Goal: Task Accomplishment & Management: Use online tool/utility

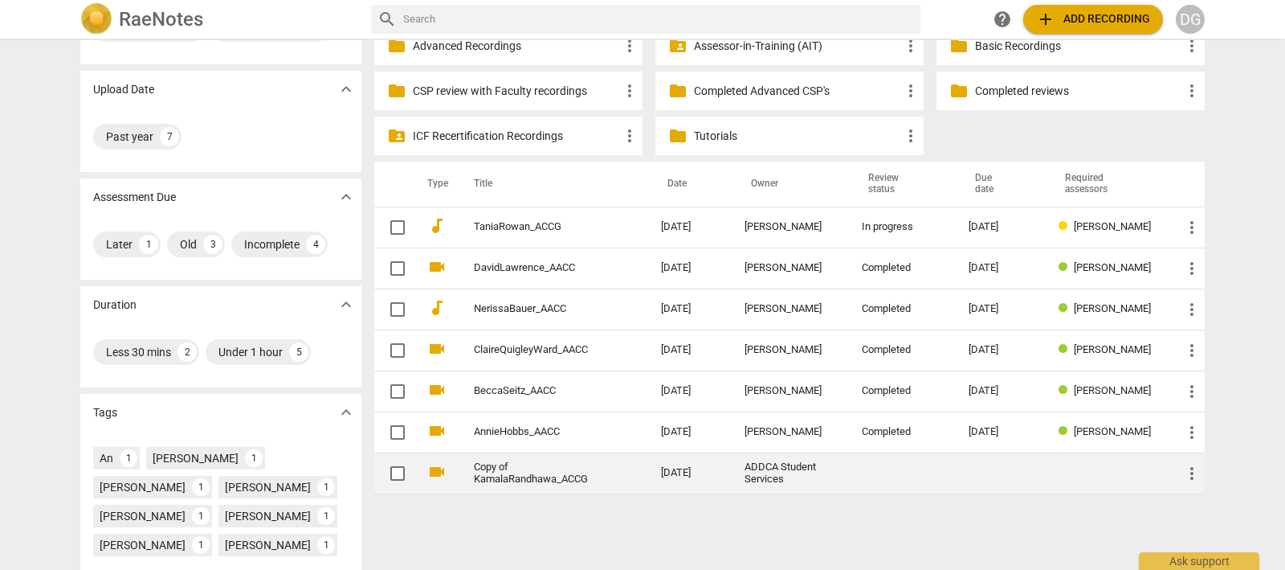
scroll to position [200, 0]
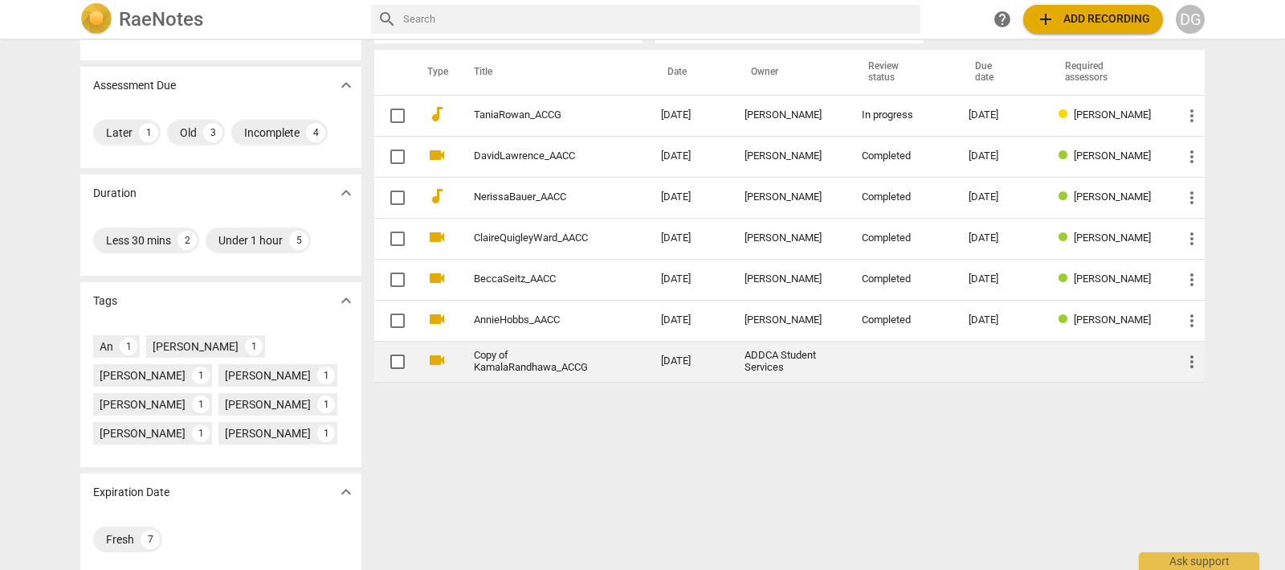
click at [514, 359] on link "Copy of KamalaRandhawa_ACCG" at bounding box center [538, 361] width 129 height 24
click at [514, 0] on html "RaeNotes search help add Add recording DG Sharing expand_more My recordings 0 S…" at bounding box center [642, 0] width 1285 height 0
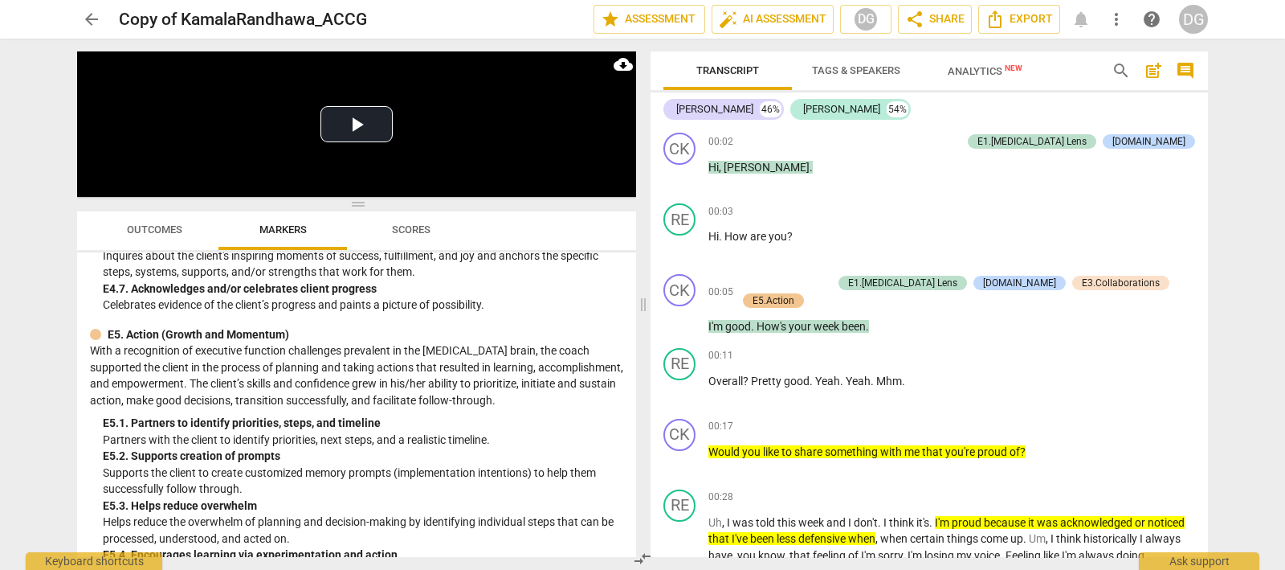
scroll to position [4117, 0]
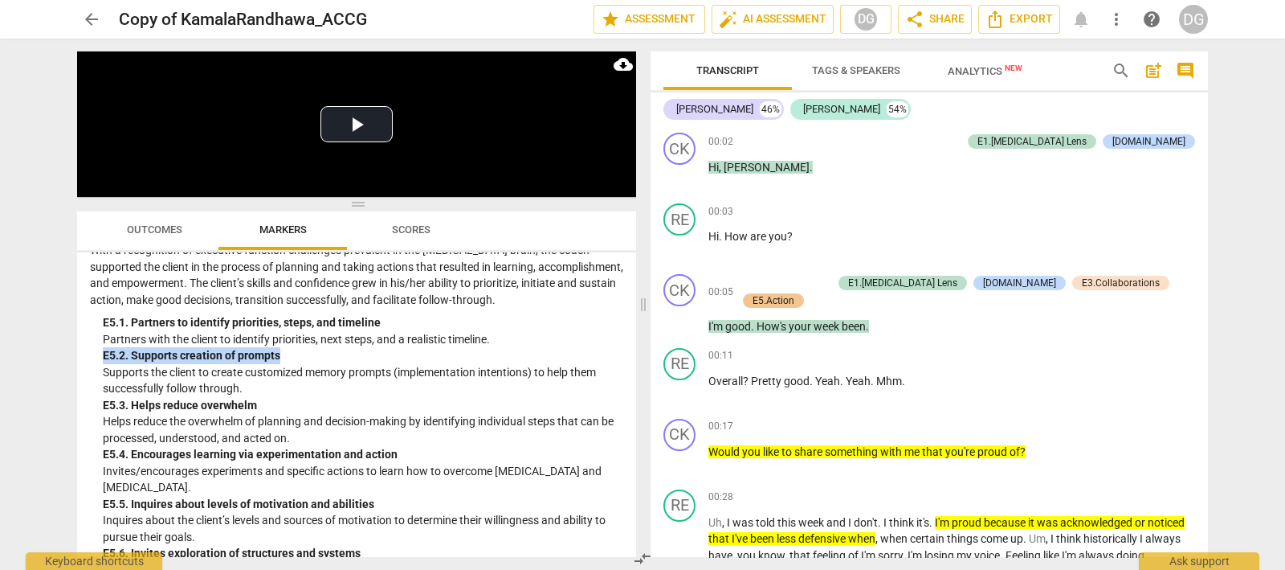
drag, startPoint x: 104, startPoint y: 371, endPoint x: 284, endPoint y: 368, distance: 180.8
click at [284, 364] on div "E5. 2. Supports creation of prompts" at bounding box center [363, 355] width 521 height 17
copy div "E5. 2. Supports creation of prompts"
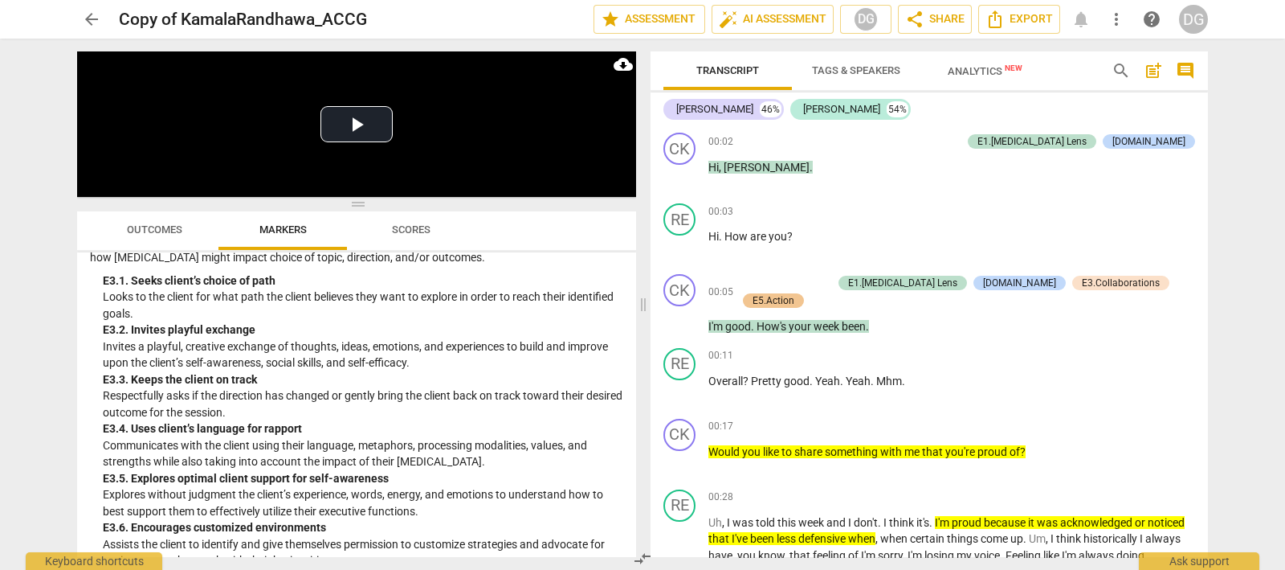
scroll to position [3212, 0]
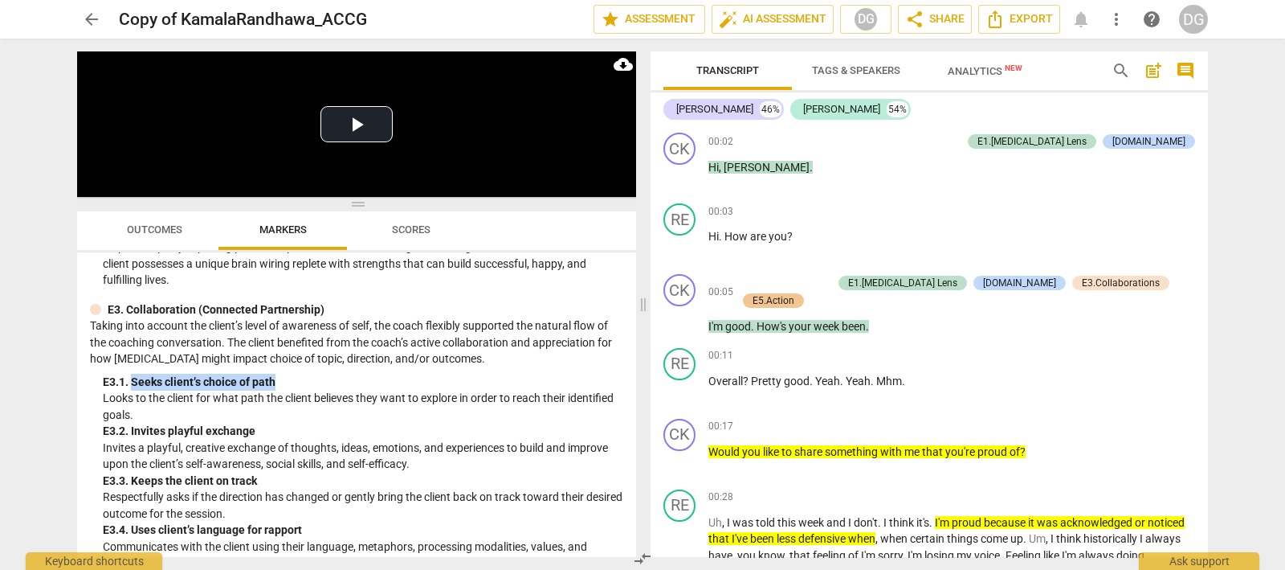
drag, startPoint x: 133, startPoint y: 396, endPoint x: 288, endPoint y: 391, distance: 155.9
click at [288, 390] on div "E3. 1. Seeks client’s choice of path" at bounding box center [363, 382] width 521 height 17
copy div "Seeks client’s choice of path"
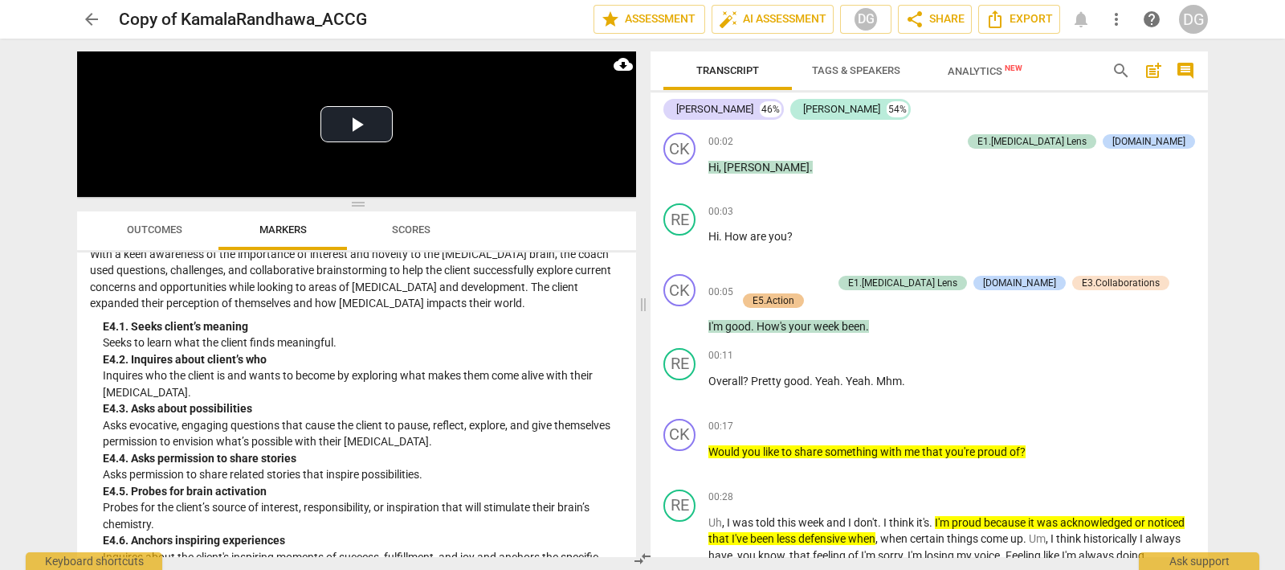
scroll to position [3815, 0]
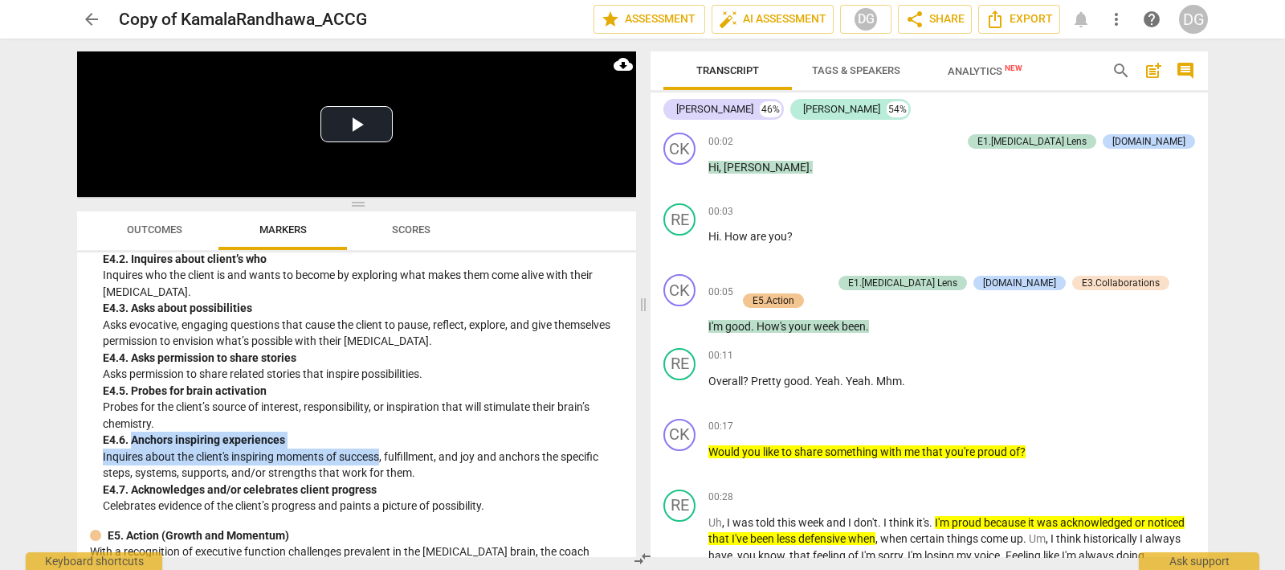
drag, startPoint x: 133, startPoint y: 455, endPoint x: 382, endPoint y: 469, distance: 248.6
click at [382, 469] on div "E4. 6. Anchors inspiring experiences Inquires about the client's inspiring mome…" at bounding box center [363, 456] width 521 height 50
click at [324, 448] on div "E4. 6. Anchors inspiring experiences" at bounding box center [363, 439] width 521 height 17
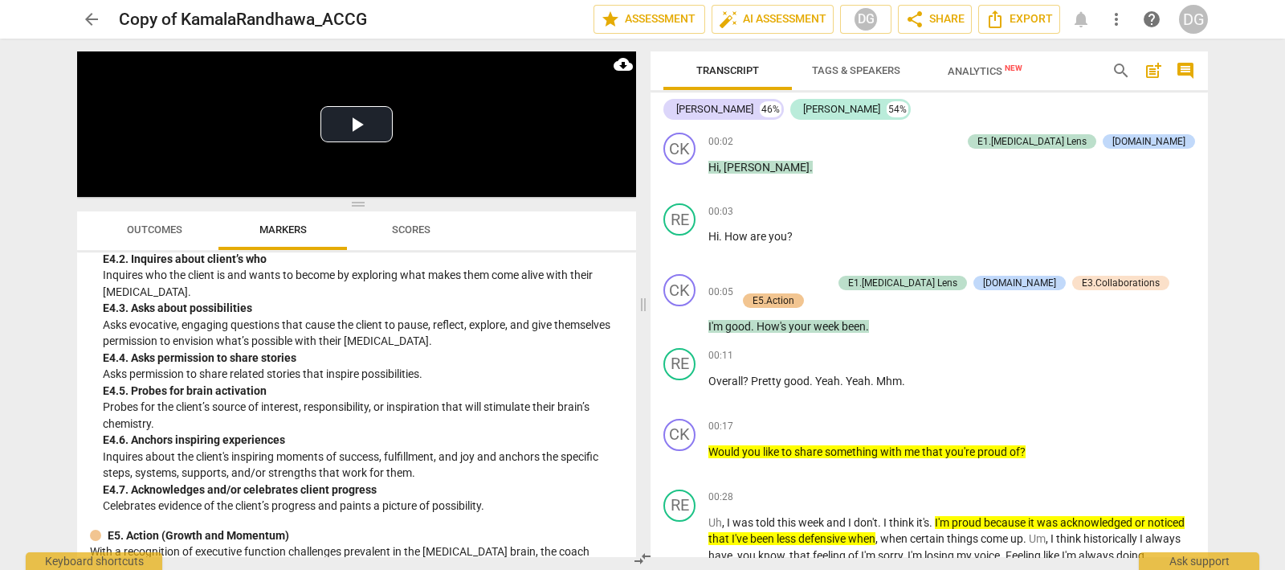
click at [134, 448] on div "E4. 6. Anchors inspiring experiences" at bounding box center [363, 439] width 521 height 17
drag, startPoint x: 104, startPoint y: 455, endPoint x: 300, endPoint y: 457, distance: 196.8
click at [300, 448] on div "E4. 6. Anchors inspiring experiences" at bounding box center [363, 439] width 521 height 17
copy div "E4. 6. Anchors inspiring experiences"
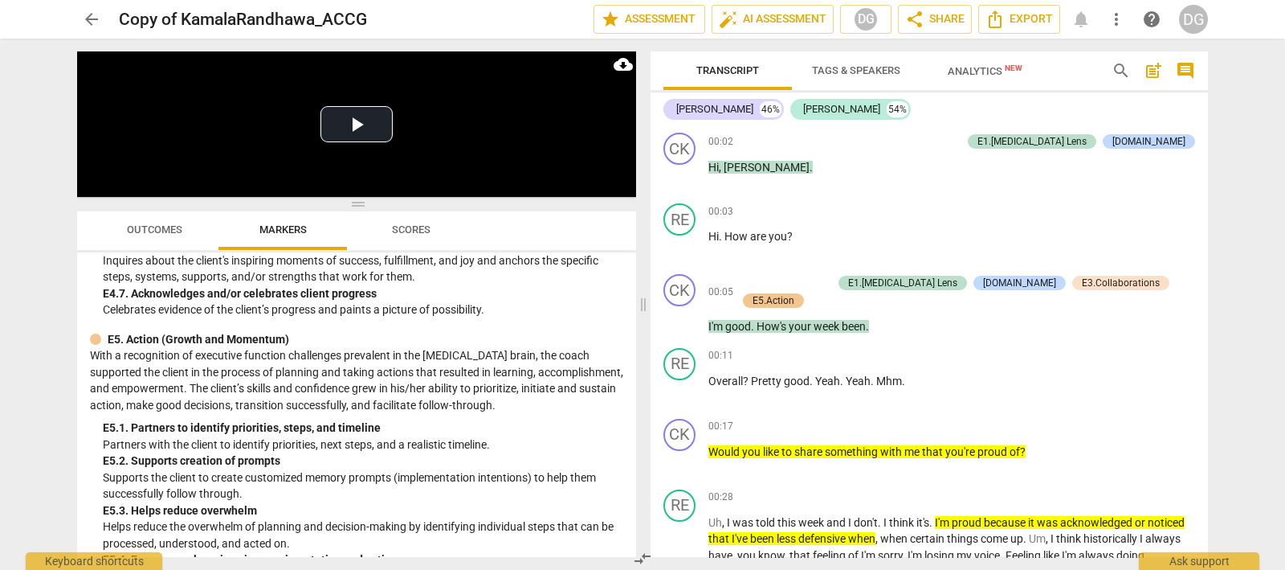
scroll to position [4117, 0]
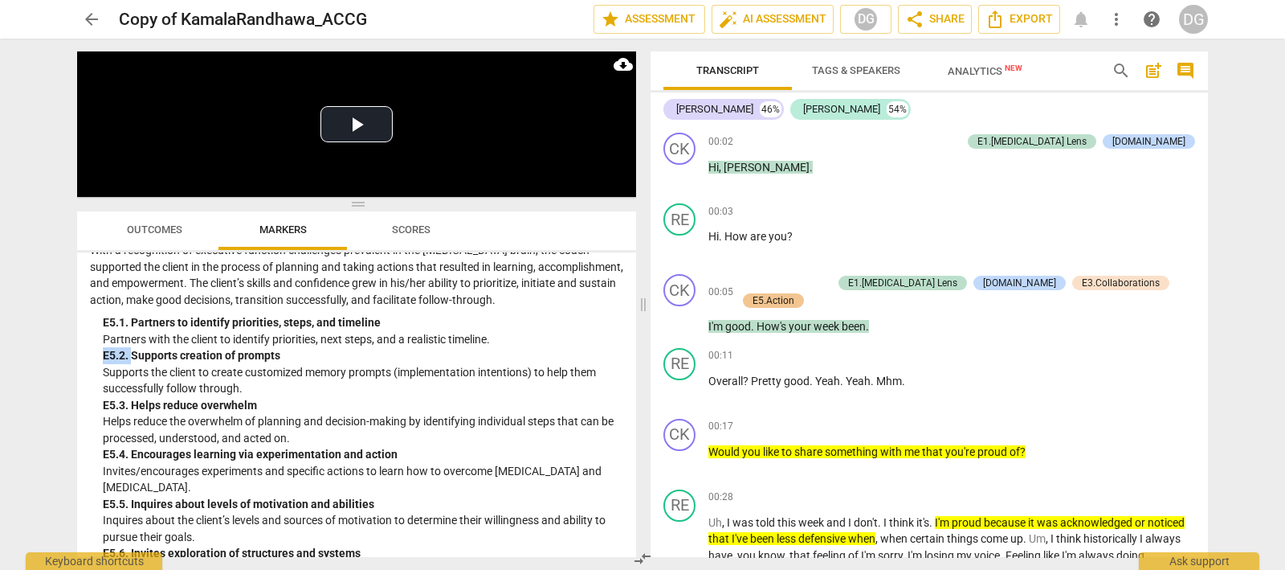
drag, startPoint x: 130, startPoint y: 369, endPoint x: 100, endPoint y: 369, distance: 29.7
click at [100, 369] on div "E5. Action (Growth and Momentum) With a recognition of executive function chall…" at bounding box center [356, 484] width 533 height 517
copy div "E5. 2."
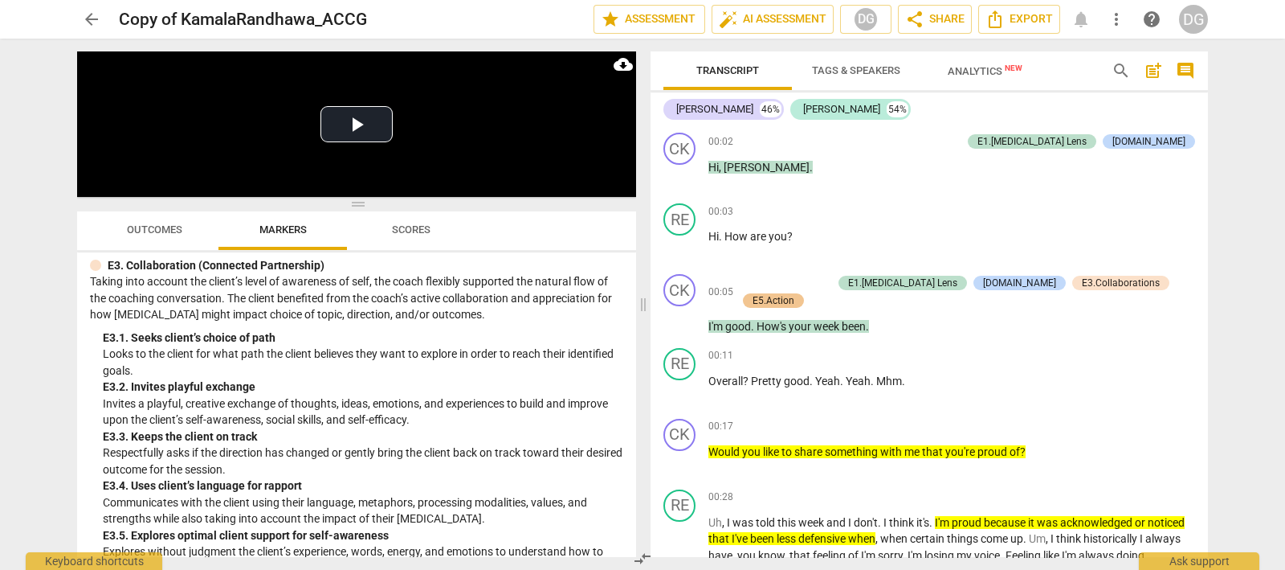
scroll to position [3212, 0]
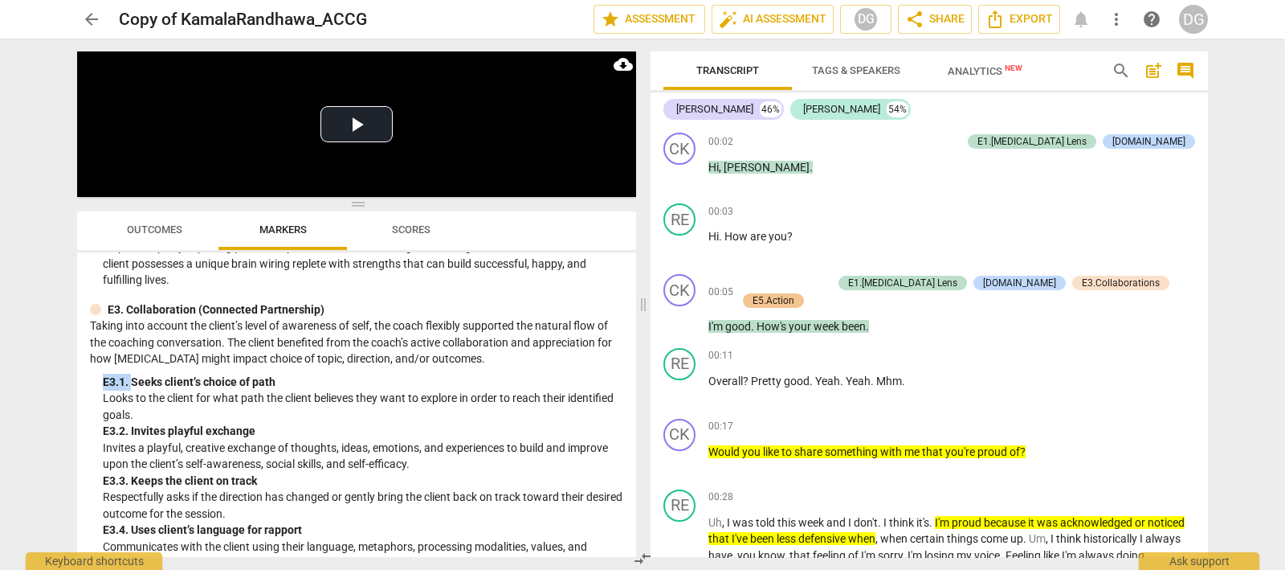
drag, startPoint x: 133, startPoint y: 397, endPoint x: 100, endPoint y: 394, distance: 33.1
click at [100, 394] on div "E3. Collaboration (Connected Partnership) Taking into account the client’s leve…" at bounding box center [356, 510] width 533 height 418
copy div "E3. 1."
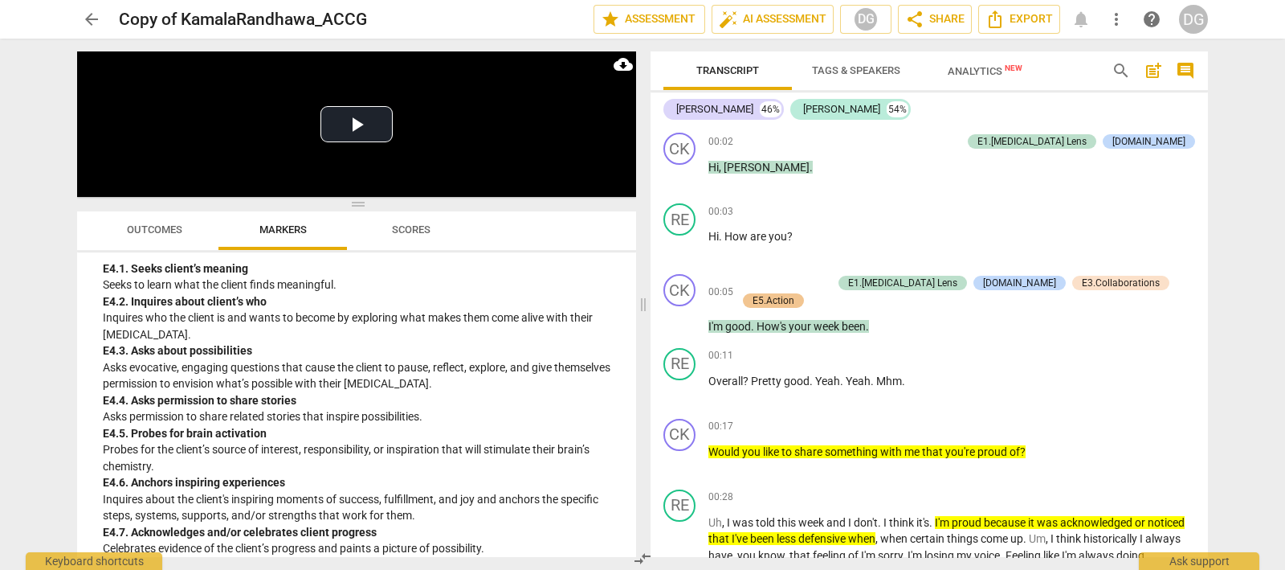
scroll to position [3815, 0]
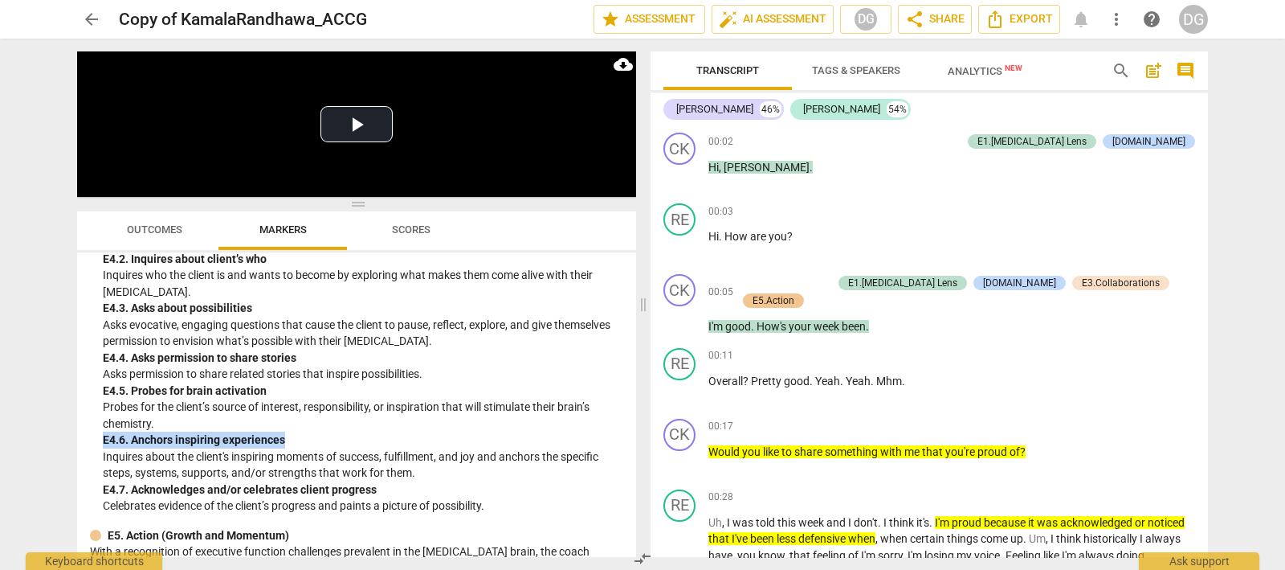
drag, startPoint x: 104, startPoint y: 452, endPoint x: 292, endPoint y: 455, distance: 188.8
click at [292, 448] on div "E4. 6. Anchors inspiring experiences" at bounding box center [363, 439] width 521 height 17
copy div "E4. 6. Anchors inspiring experiences"
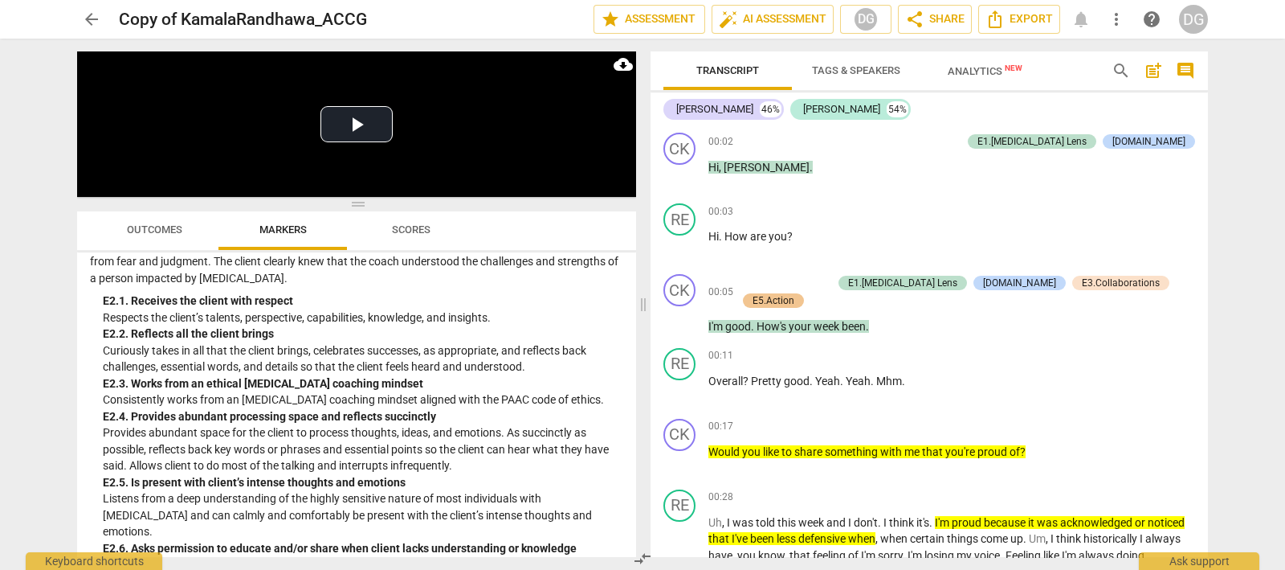
scroll to position [2710, 0]
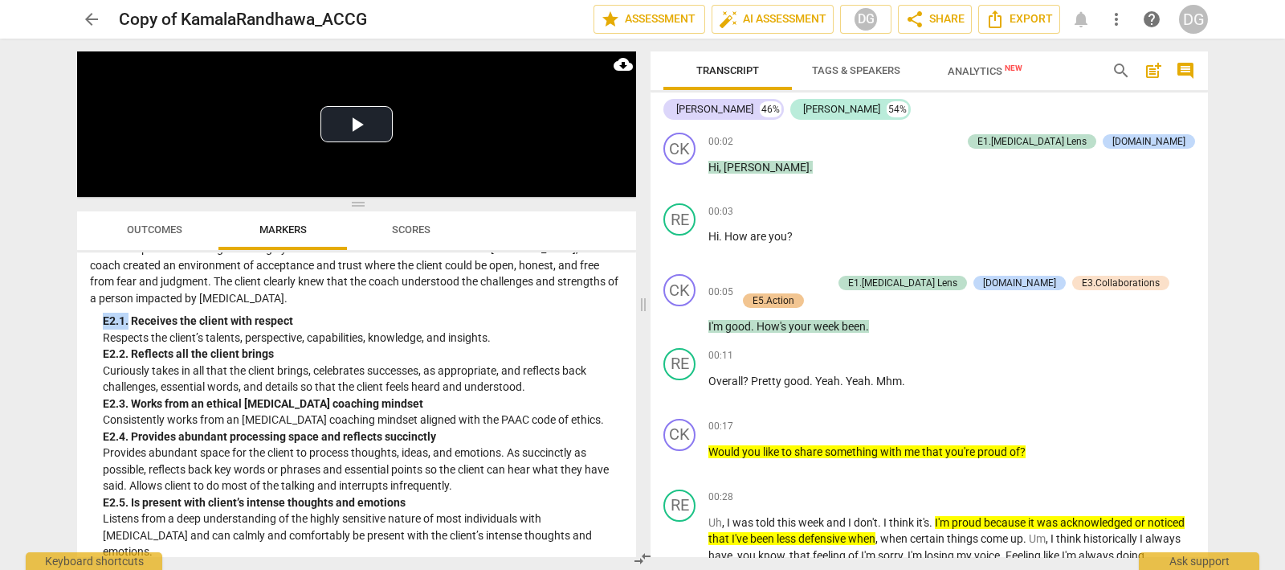
drag, startPoint x: 129, startPoint y: 353, endPoint x: 96, endPoint y: 354, distance: 32.2
click at [96, 354] on div "E2. Safety (Compassionate Mindset) With a deep understanding of the highly sens…" at bounding box center [356, 507] width 533 height 566
copy div "E2. 1."
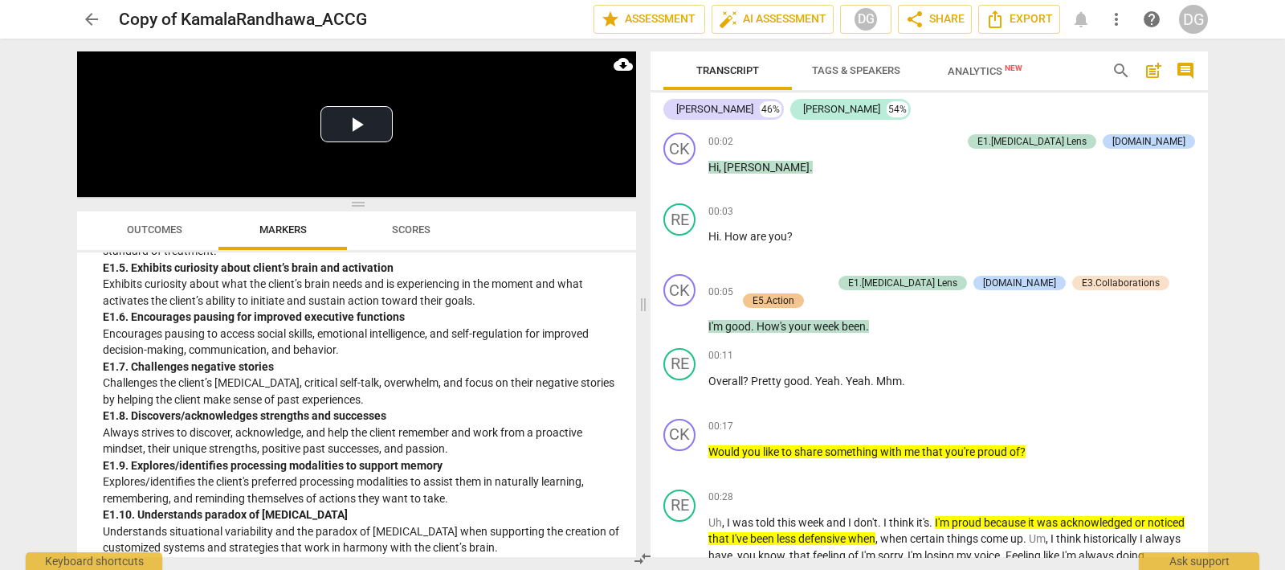
scroll to position [2410, 0]
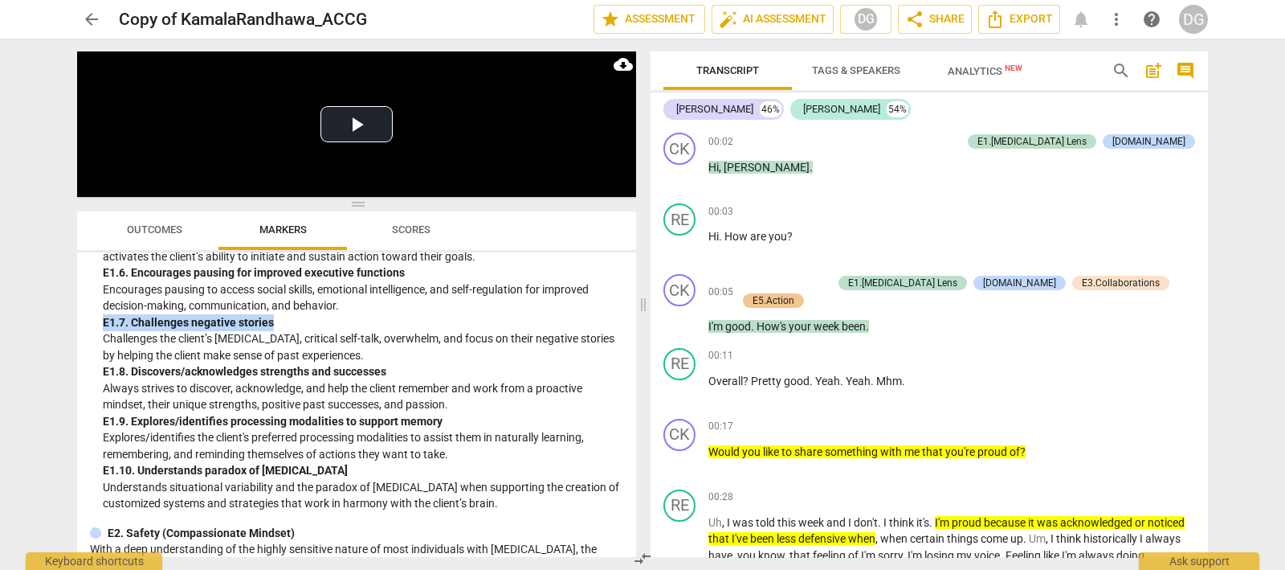
drag, startPoint x: 268, startPoint y: 352, endPoint x: 100, endPoint y: 357, distance: 168.8
click at [100, 357] on div "E1. [MEDICAL_DATA] Lens (Impact) With a deep understanding of [MEDICAL_DATA] tr…" at bounding box center [356, 220] width 533 height 583
copy div "E1. 7. Challenges negative stories"
